Goal: Task Accomplishment & Management: Use online tool/utility

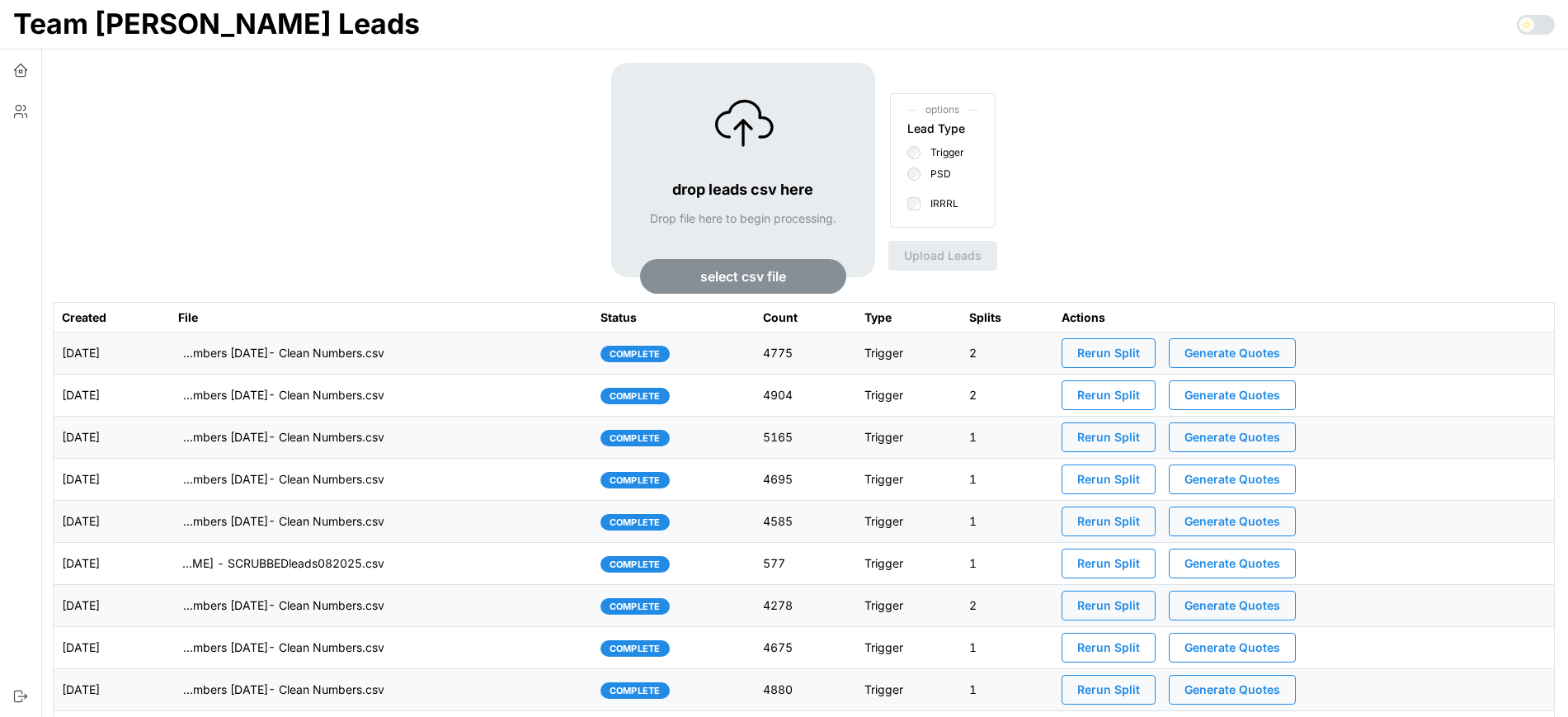
click at [170, 362] on td "[DATE]" at bounding box center [112, 353] width 117 height 42
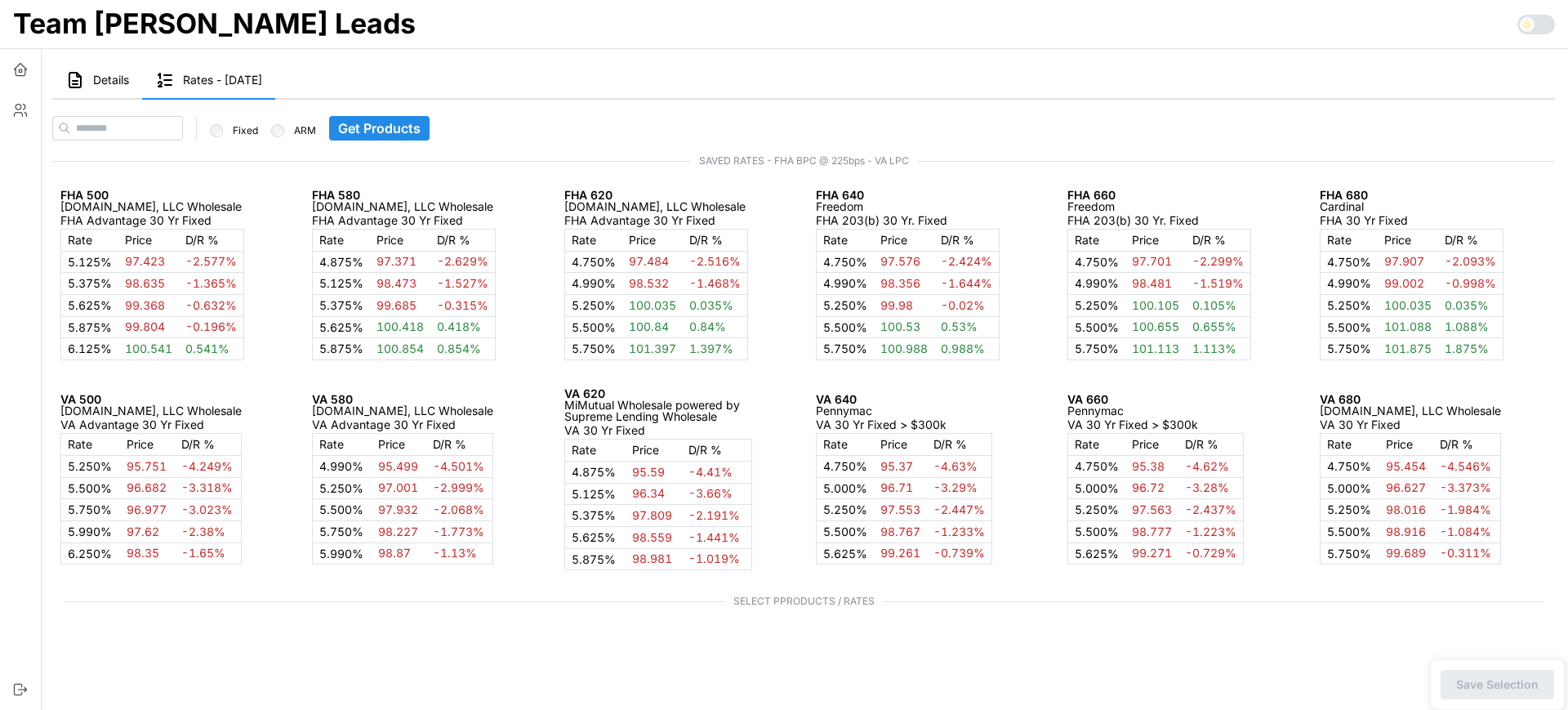
click at [118, 89] on button "Details" at bounding box center [97, 81] width 90 height 38
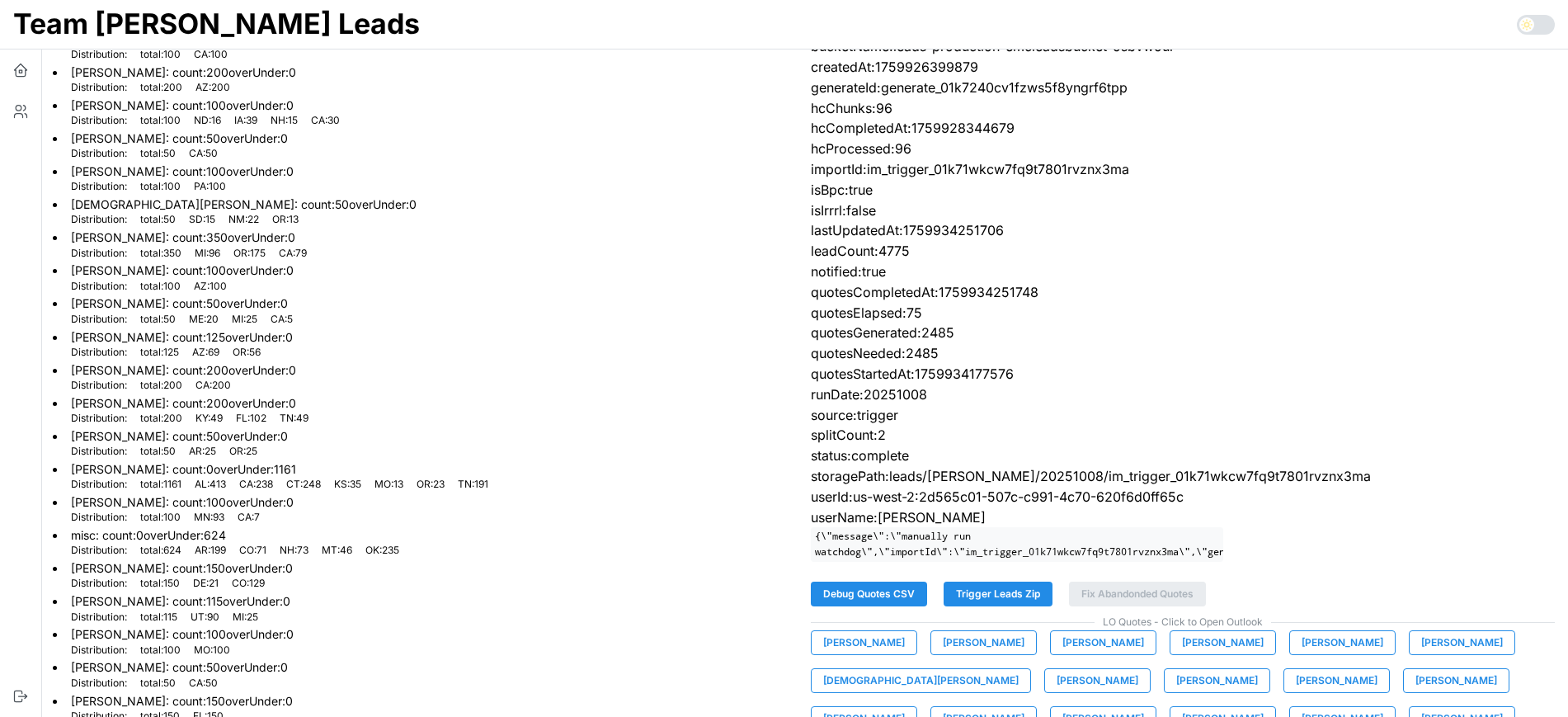
scroll to position [239, 0]
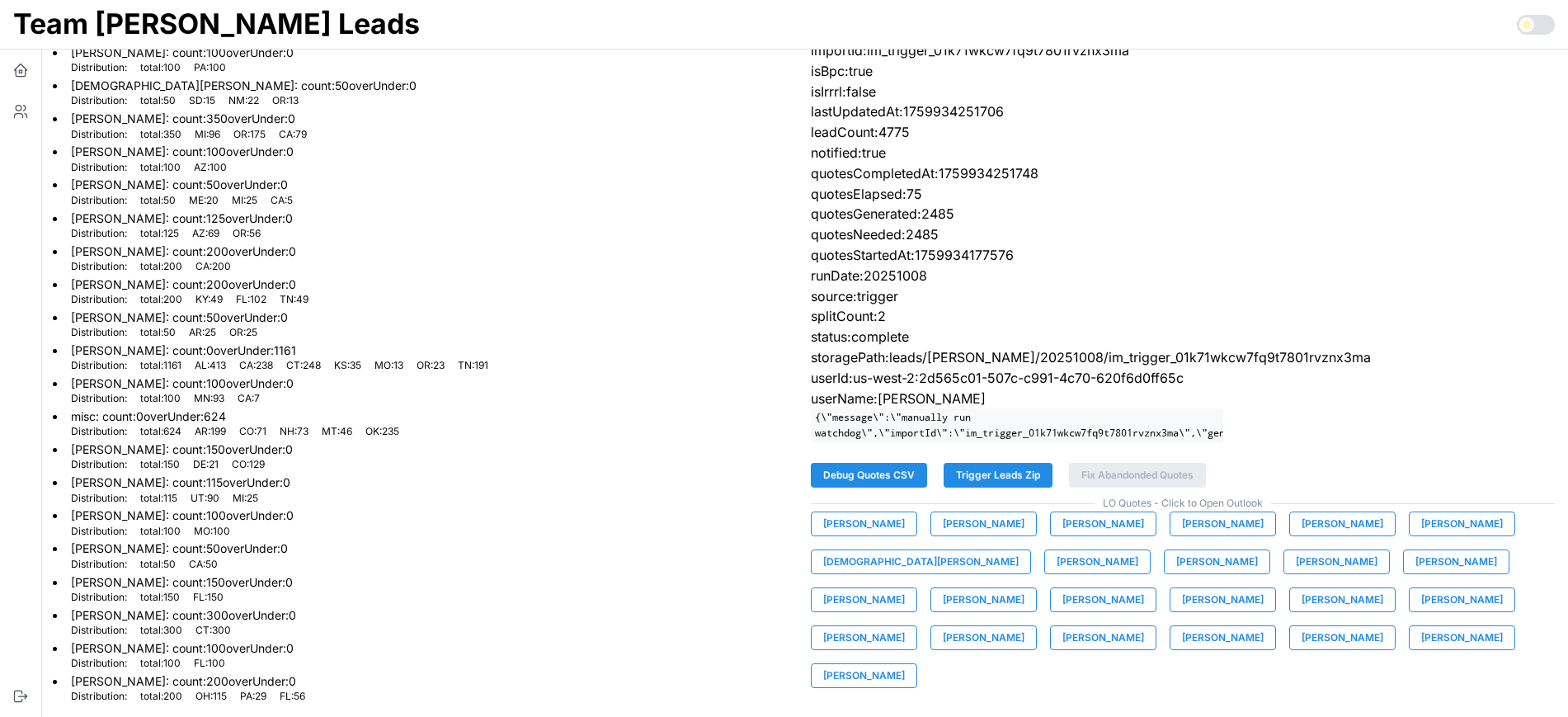
click at [1015, 487] on span "Trigger Leads Zip" at bounding box center [998, 476] width 84 height 24
click at [17, 65] on icon "button" at bounding box center [21, 70] width 17 height 17
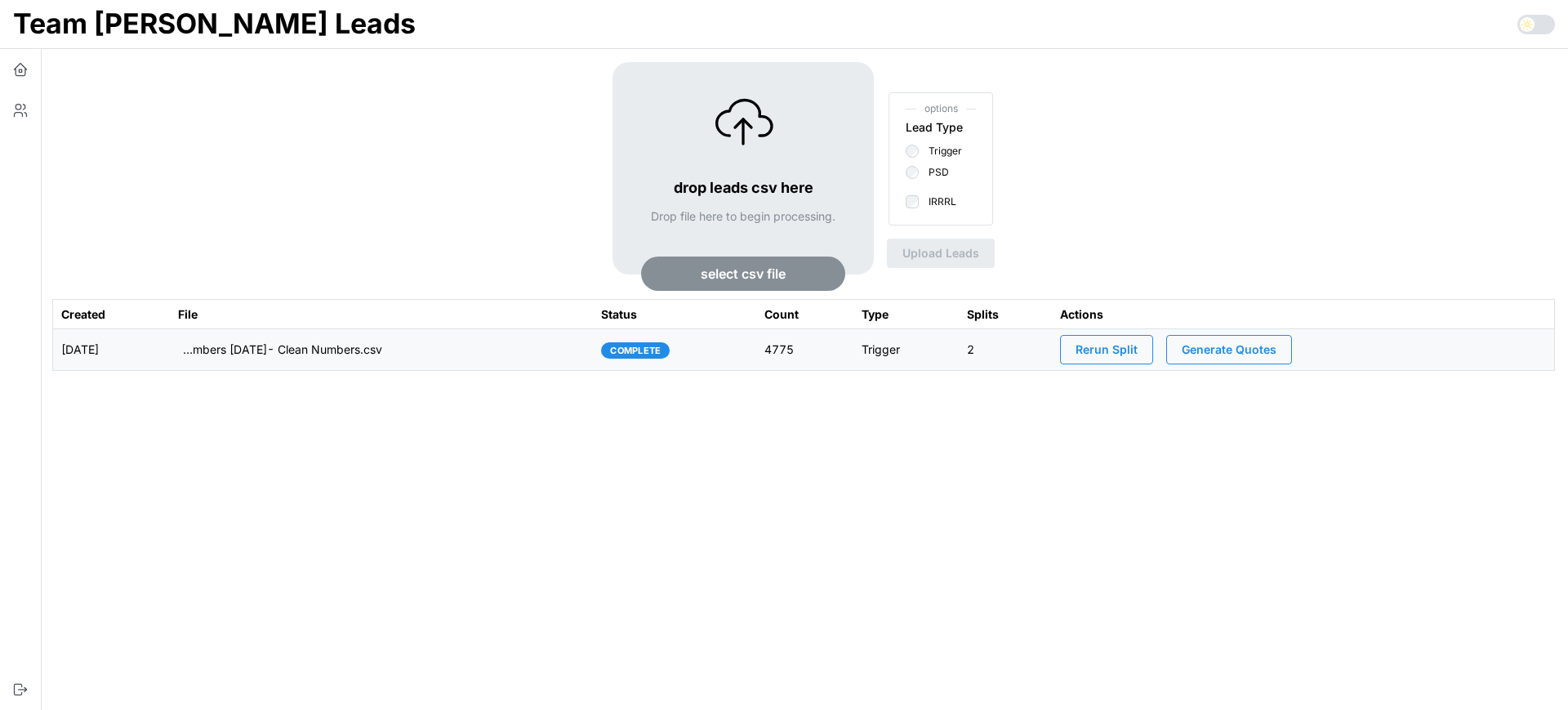
click at [719, 274] on span "select csv file" at bounding box center [744, 274] width 85 height 33
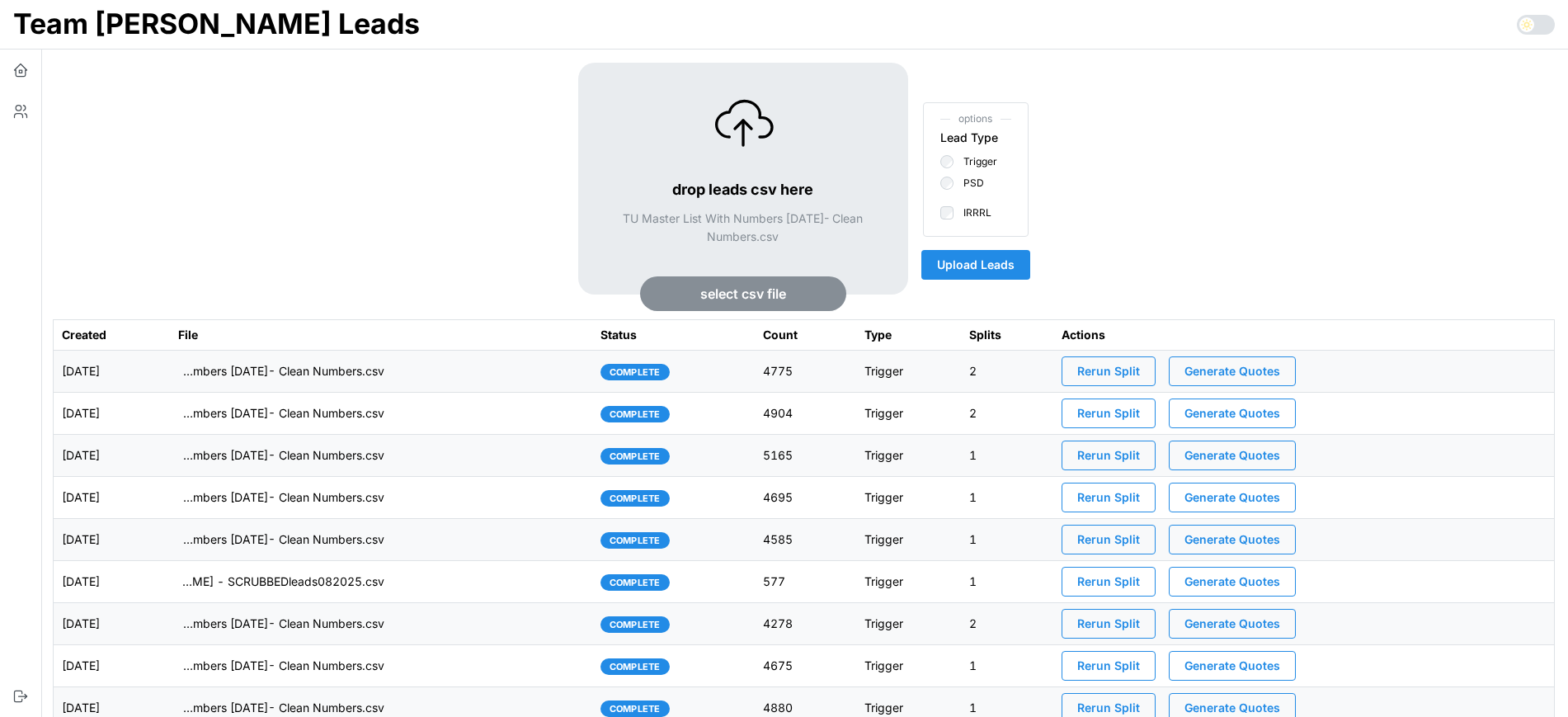
click at [1004, 258] on span "Upload Leads" at bounding box center [976, 265] width 77 height 28
